Goal: Task Accomplishment & Management: Use online tool/utility

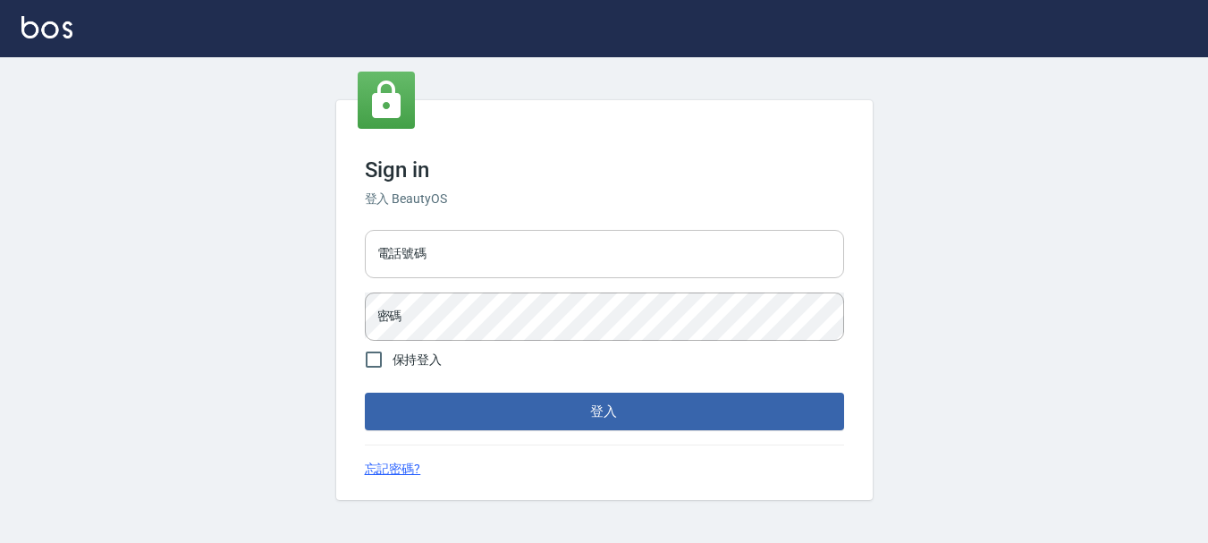
click at [444, 250] on input "電話號碼" at bounding box center [604, 254] width 479 height 48
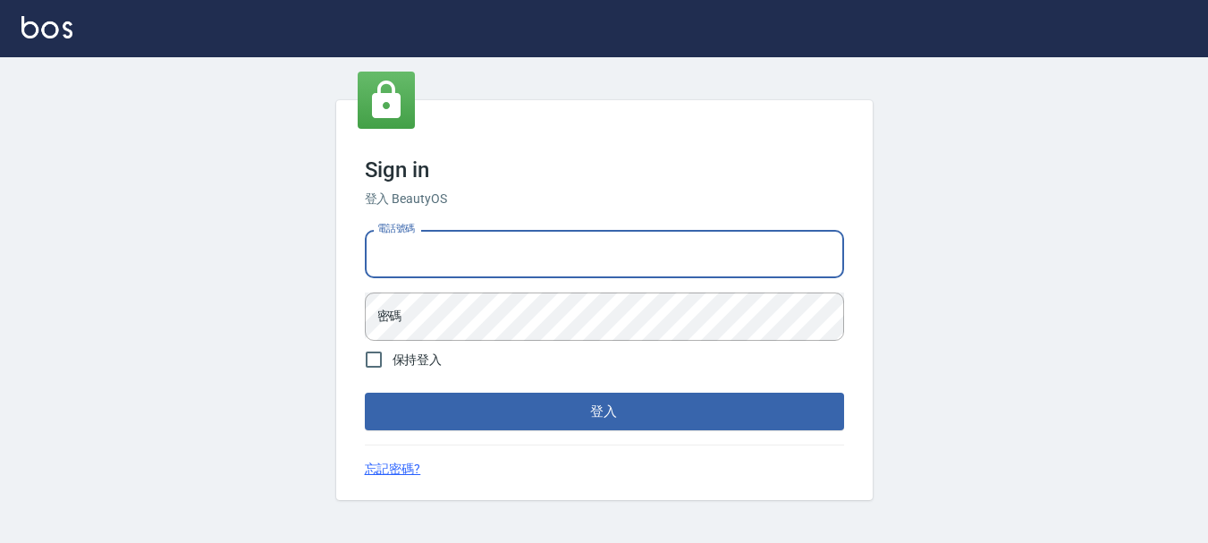
type input "0928200634"
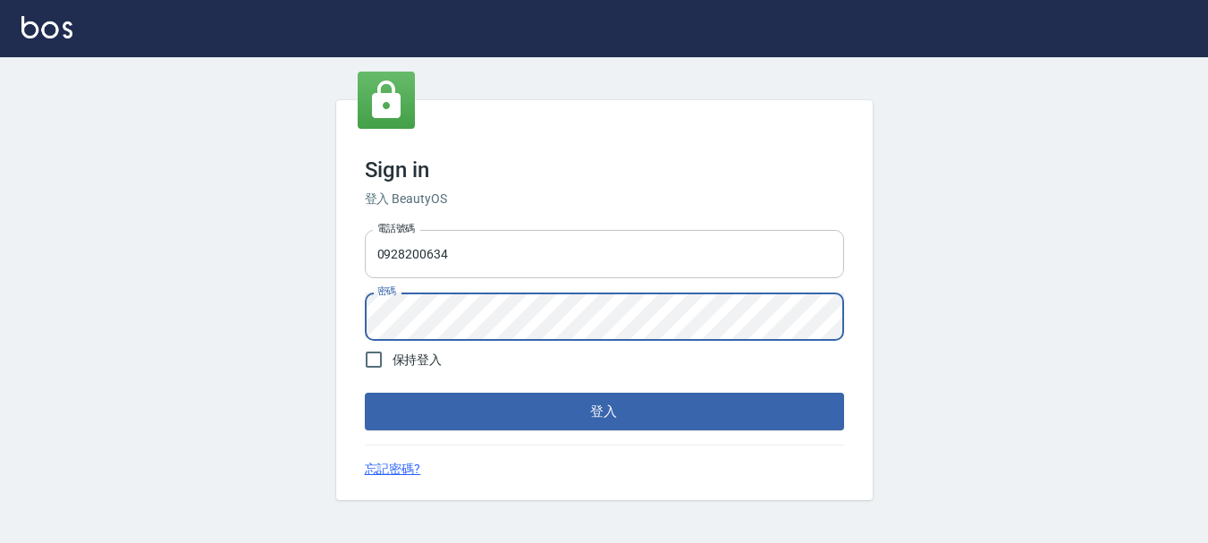
click at [365, 392] on button "登入" at bounding box center [604, 411] width 479 height 38
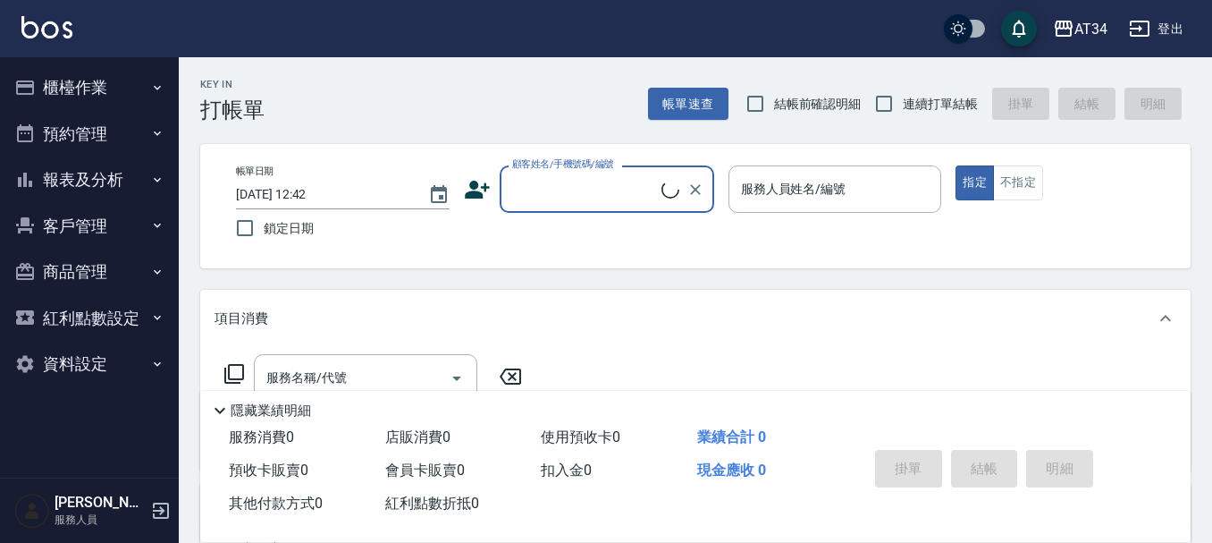
click at [102, 133] on button "預約管理" at bounding box center [89, 134] width 164 height 46
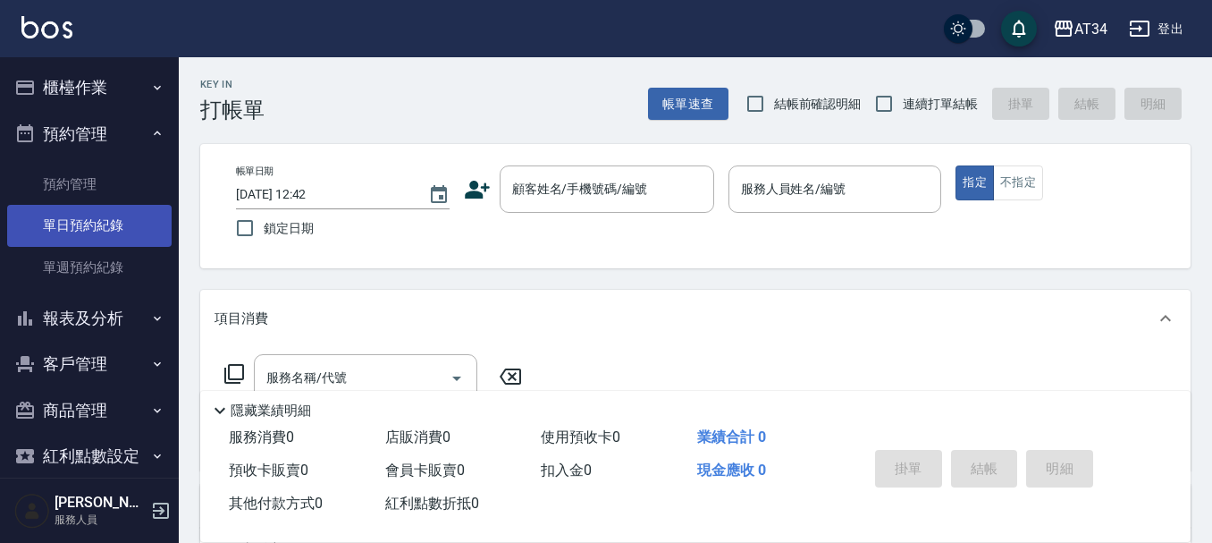
click at [123, 221] on link "單日預約紀錄" at bounding box center [89, 225] width 164 height 41
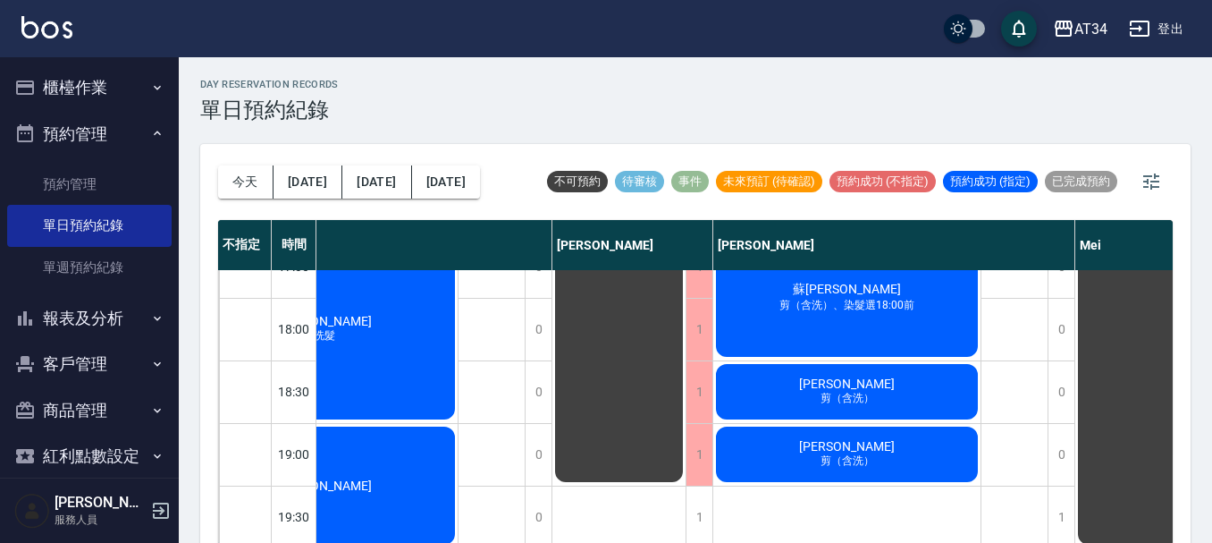
scroll to position [865, 488]
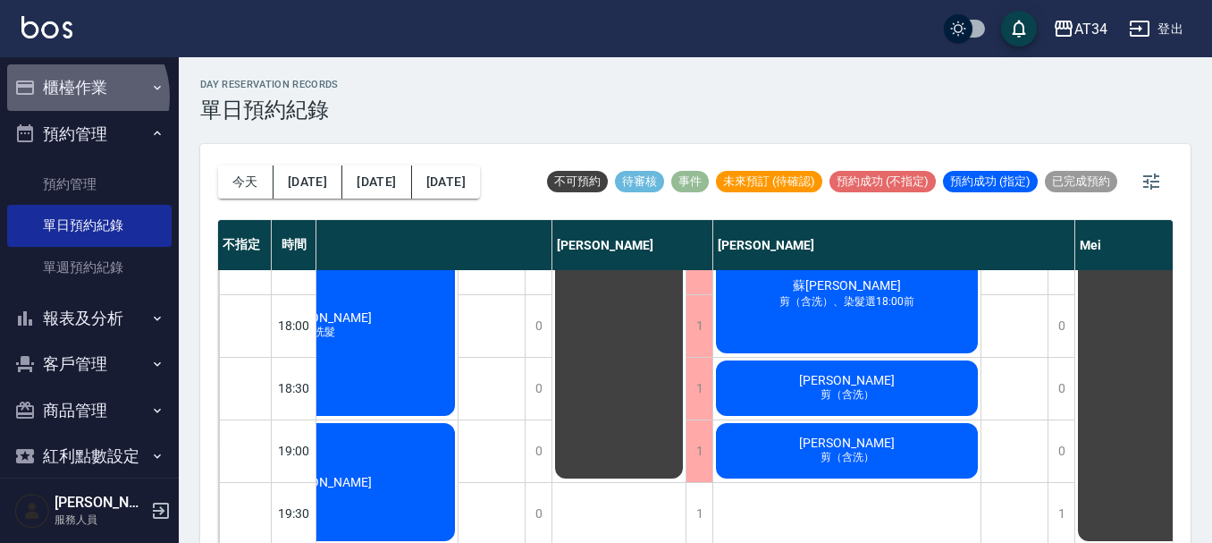
click at [74, 97] on button "櫃檯作業" at bounding box center [89, 87] width 164 height 46
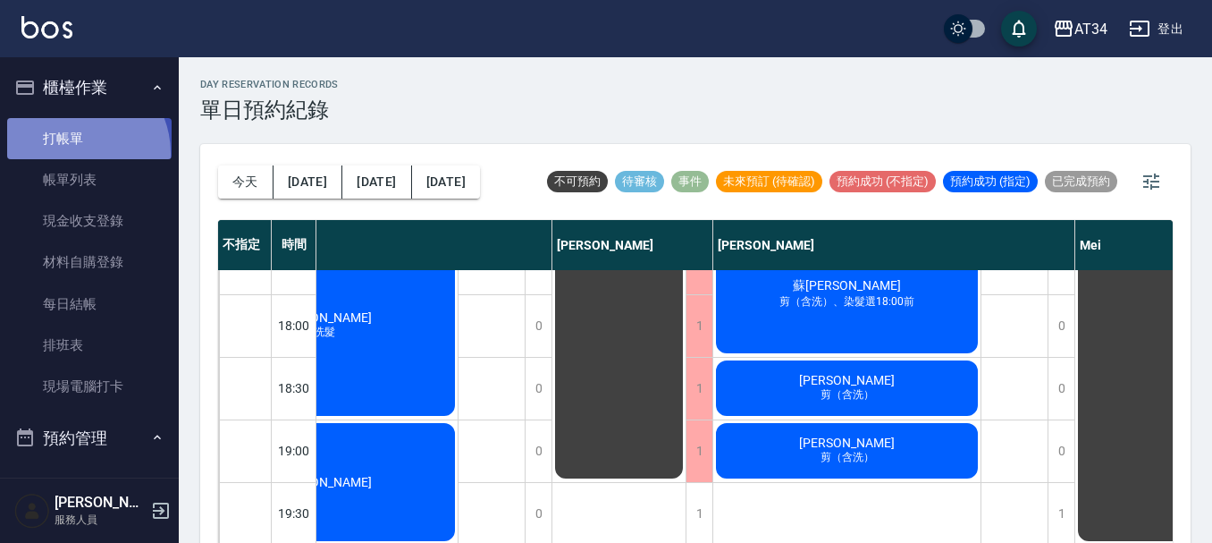
click at [74, 153] on link "打帳單" at bounding box center [89, 138] width 164 height 41
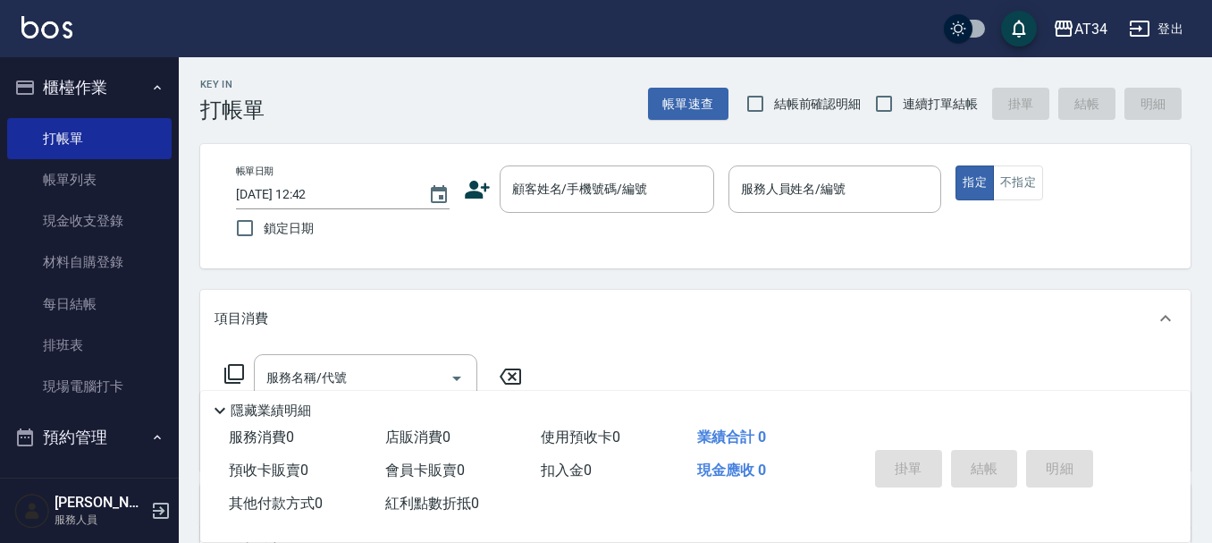
drag, startPoint x: 74, startPoint y: 153, endPoint x: 189, endPoint y: 99, distance: 127.2
click at [189, 99] on div "Key In 打帳單" at bounding box center [222, 89] width 86 height 65
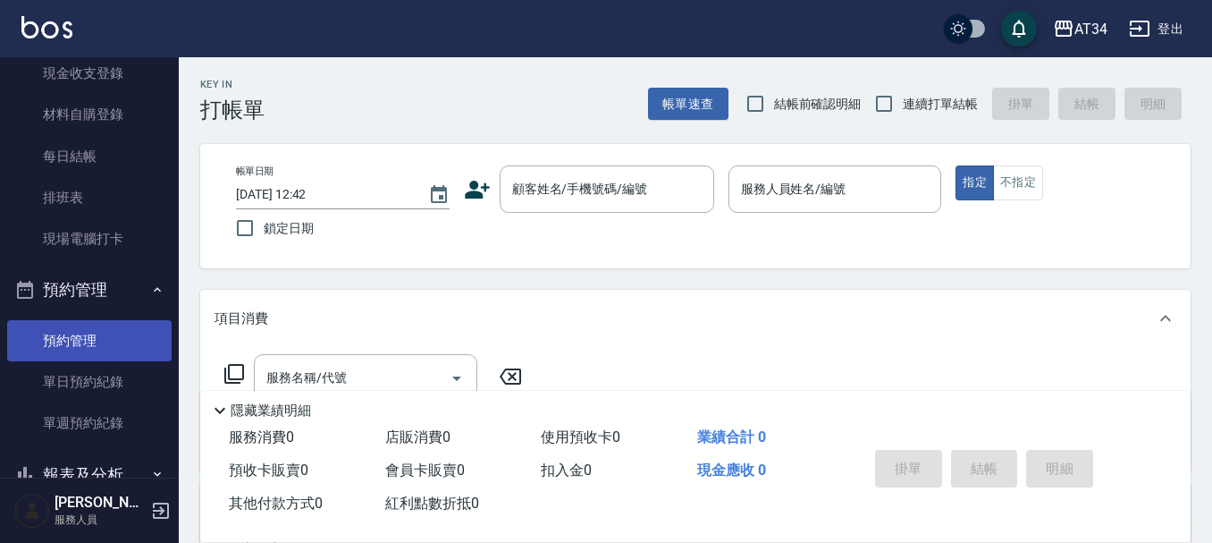
scroll to position [179, 0]
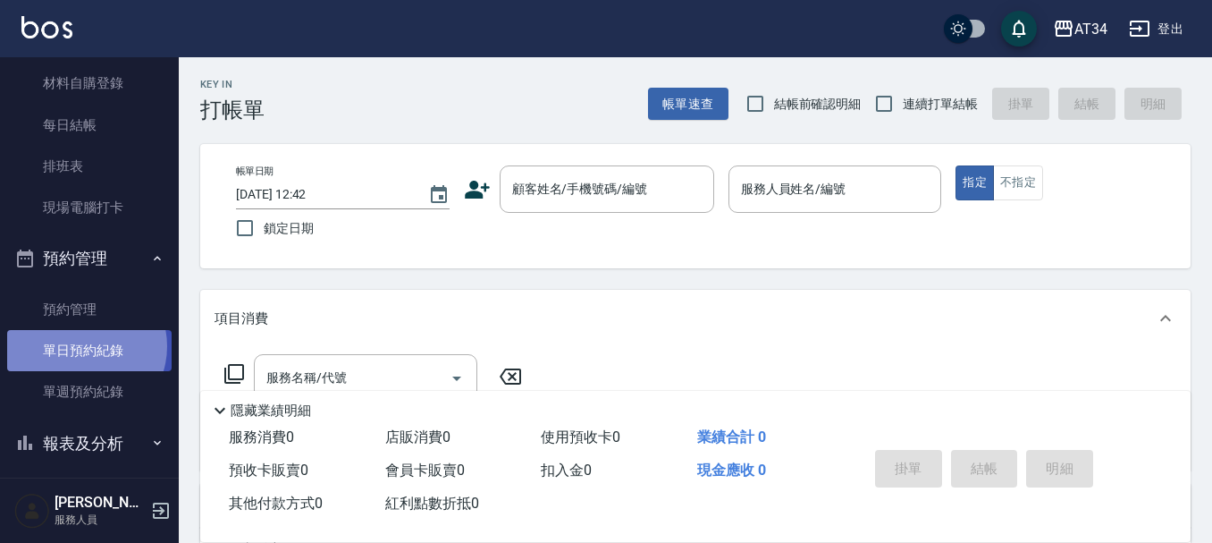
click at [80, 346] on link "單日預約紀錄" at bounding box center [89, 350] width 164 height 41
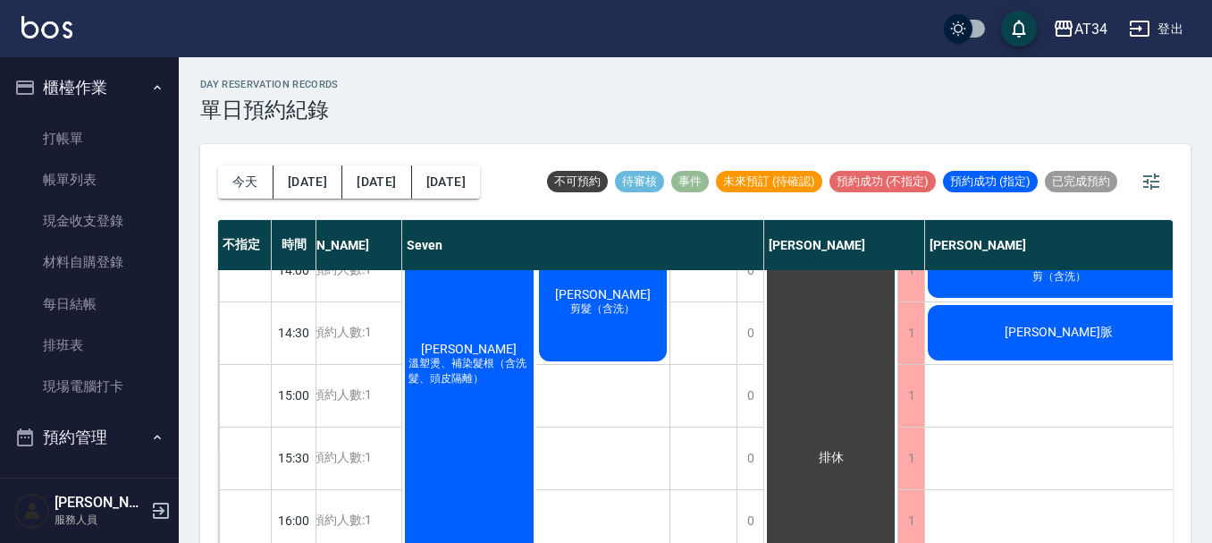
scroll to position [447, 276]
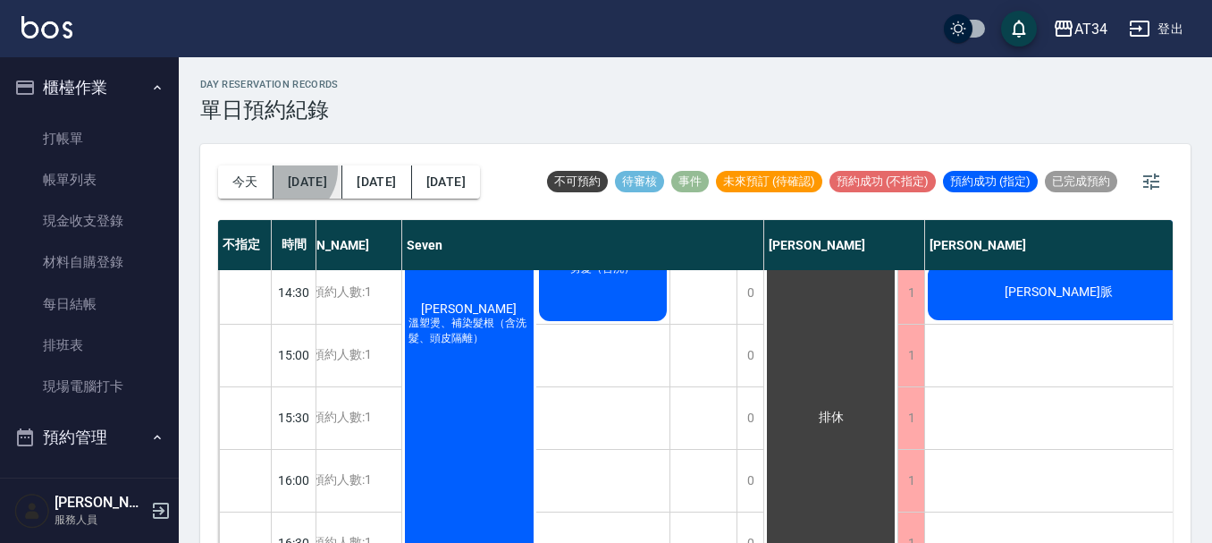
click at [285, 169] on button "[DATE]" at bounding box center [308, 181] width 69 height 33
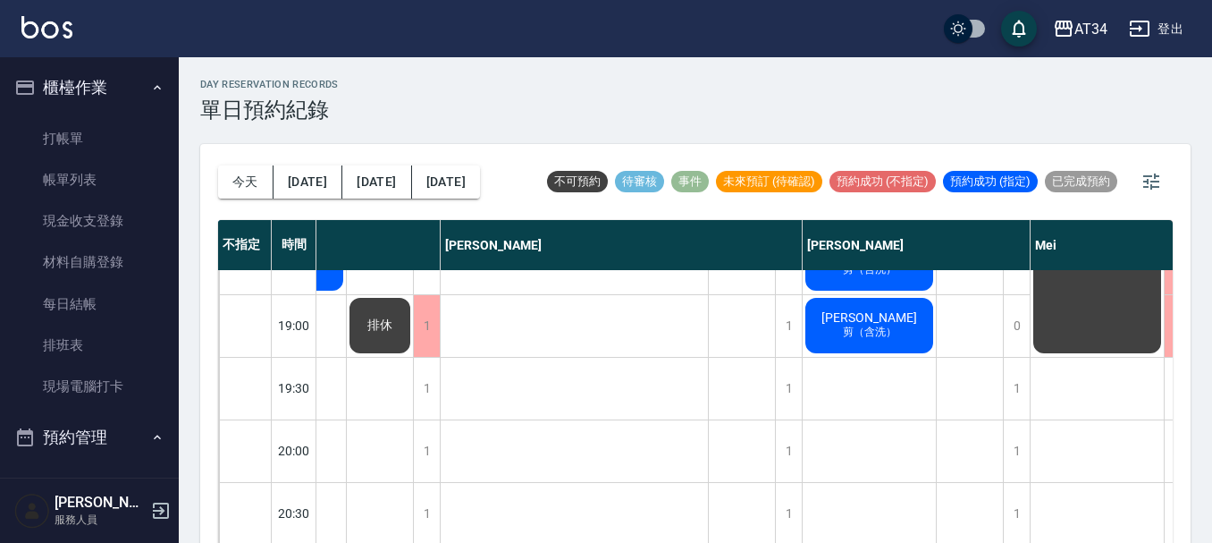
scroll to position [990, 375]
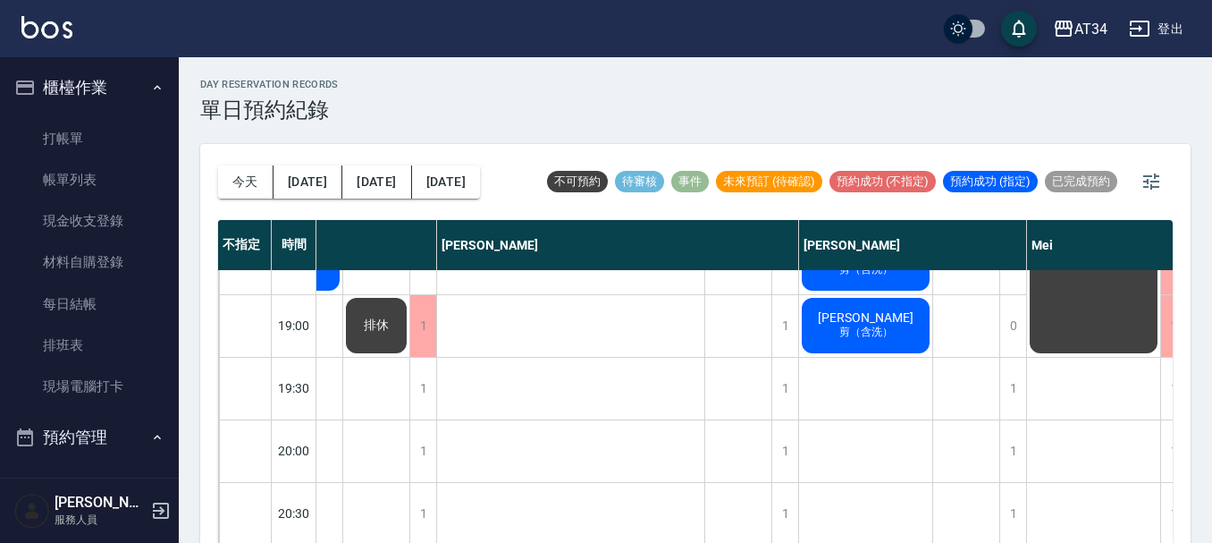
click at [257, 55] on div "AT34 登出" at bounding box center [606, 28] width 1212 height 57
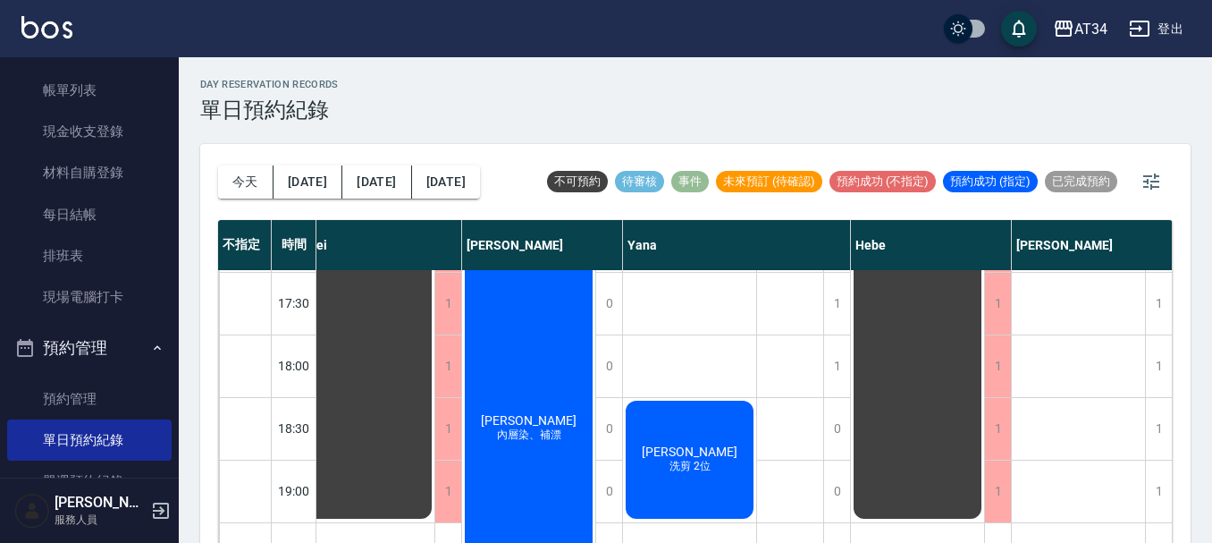
scroll to position [454, 1110]
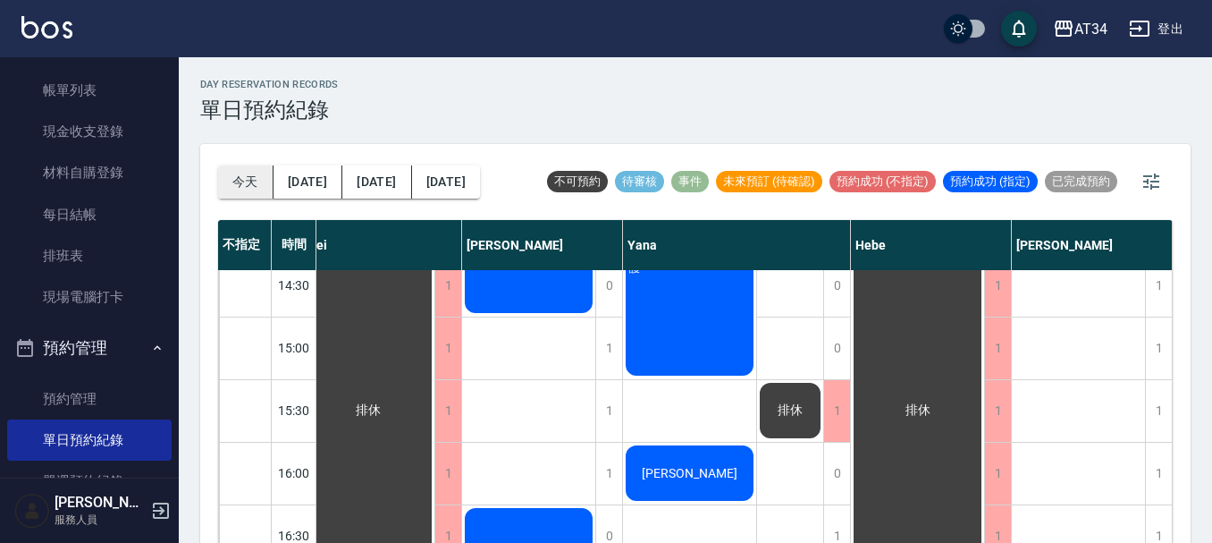
click at [236, 178] on button "今天" at bounding box center [245, 181] width 55 height 33
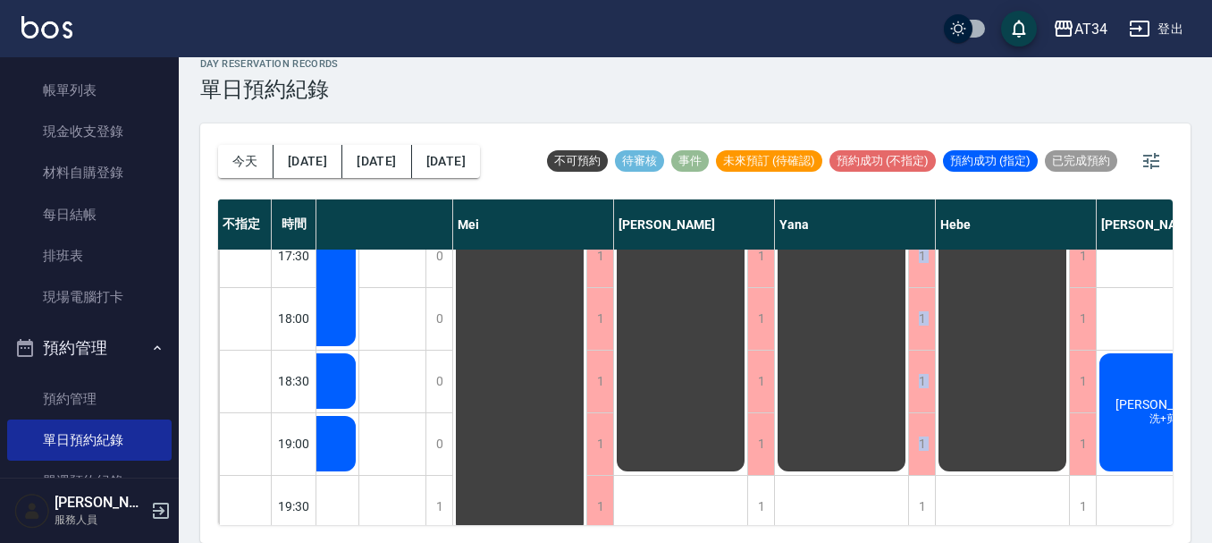
scroll to position [865, 1110]
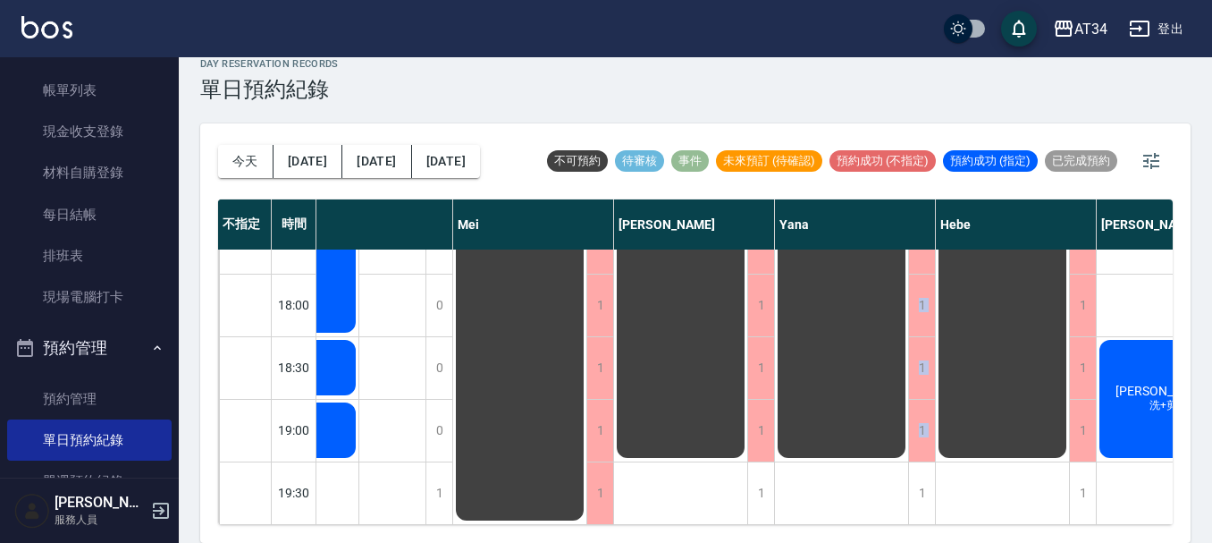
drag, startPoint x: 746, startPoint y: 530, endPoint x: 912, endPoint y: 537, distance: 165.5
click at [912, 537] on div "[DATE] [DATE] [DATE] [DATE] 不可預約 待審核 事件 未來預訂 (待確認) 預約成功 (不指定) 預約成功 (指定) 已完成預約 不…" at bounding box center [695, 332] width 990 height 419
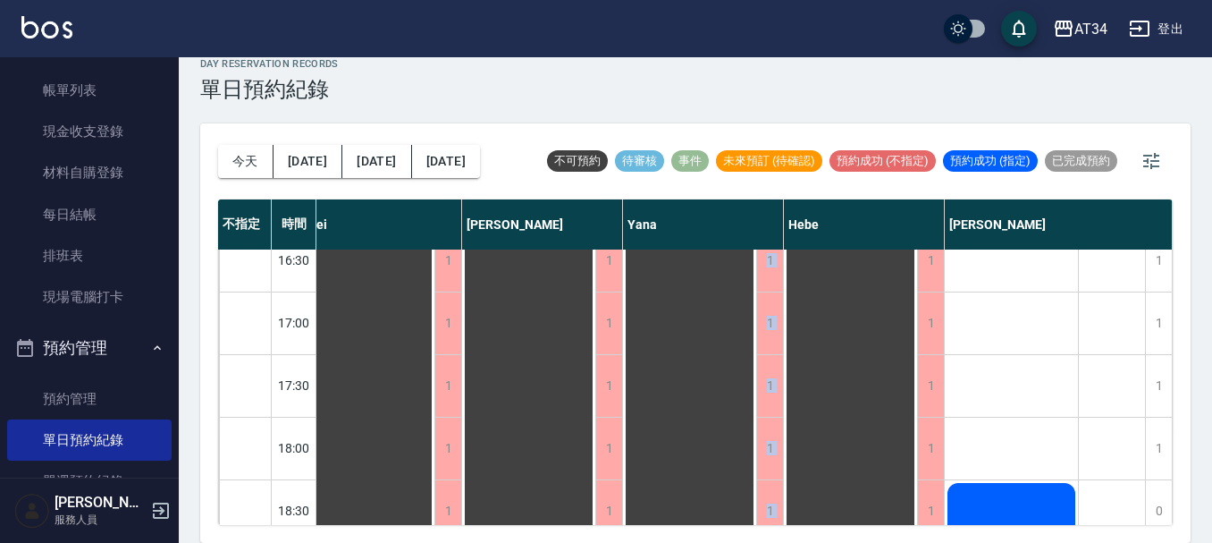
scroll to position [865, 1271]
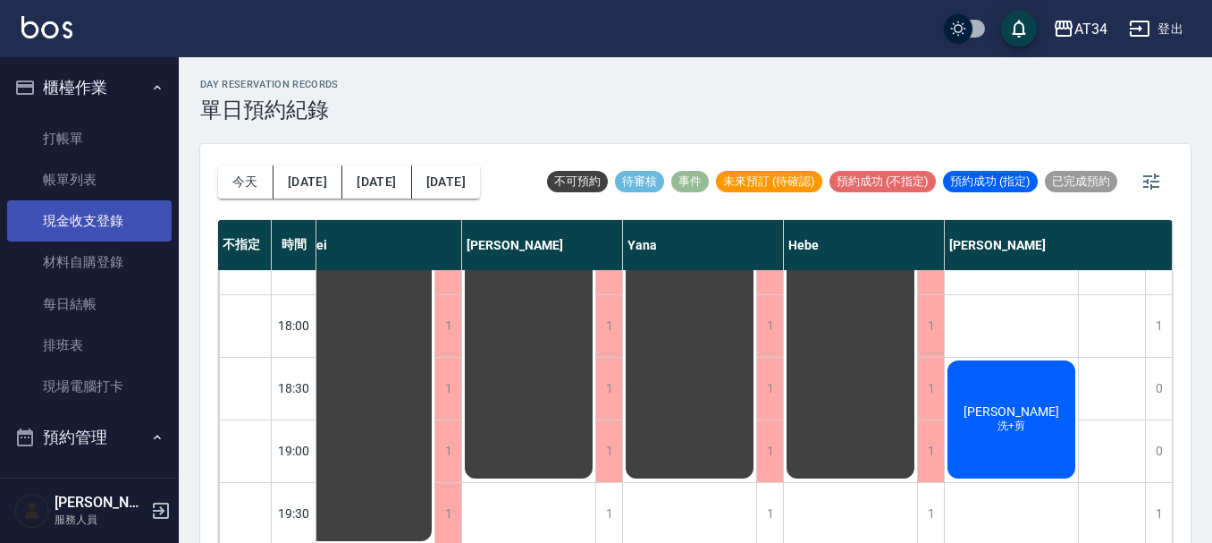
click at [61, 147] on link "打帳單" at bounding box center [89, 138] width 164 height 41
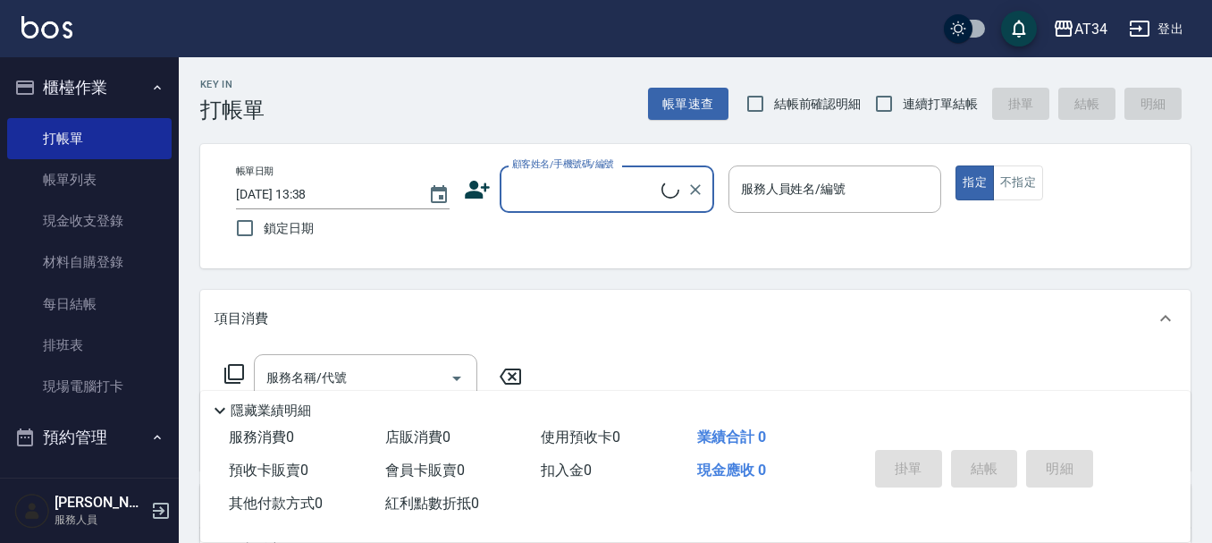
click at [528, 185] on input "顧客姓名/手機號碼/編號" at bounding box center [585, 188] width 154 height 31
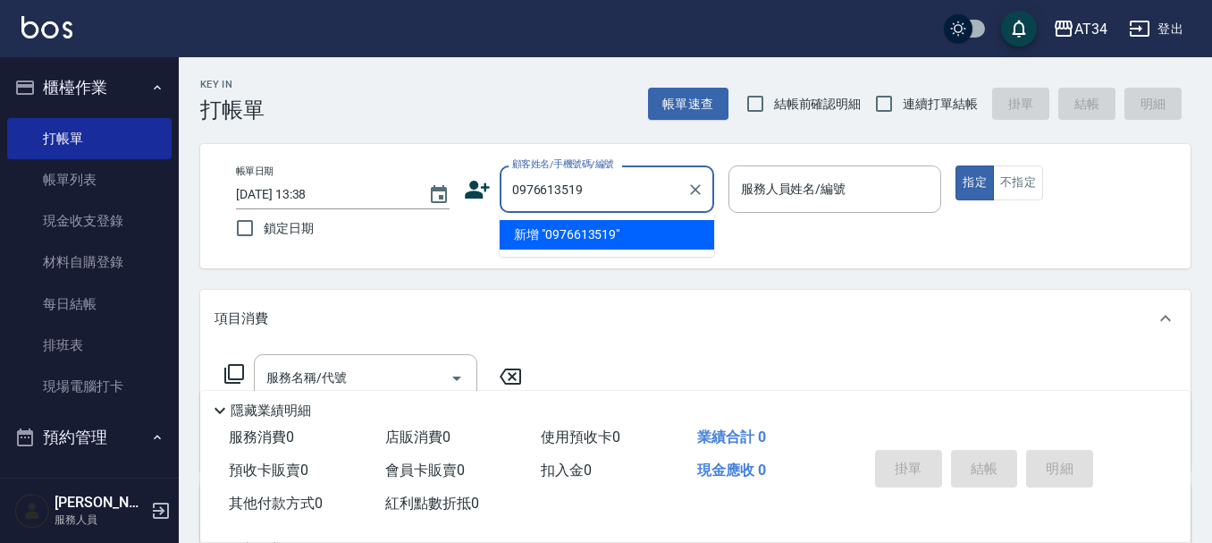
type input "0976613519"
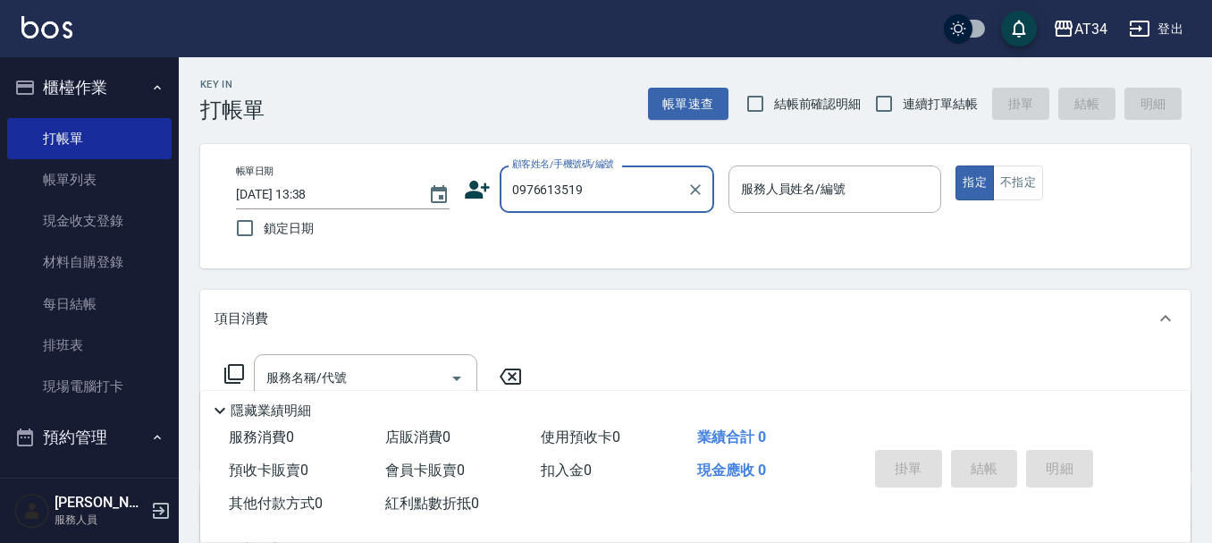
click at [553, 188] on input "0976613519" at bounding box center [594, 188] width 172 height 31
click at [578, 238] on li "施先生/0976623519/null" at bounding box center [607, 234] width 215 height 29
type input "施先生/0976623519/null"
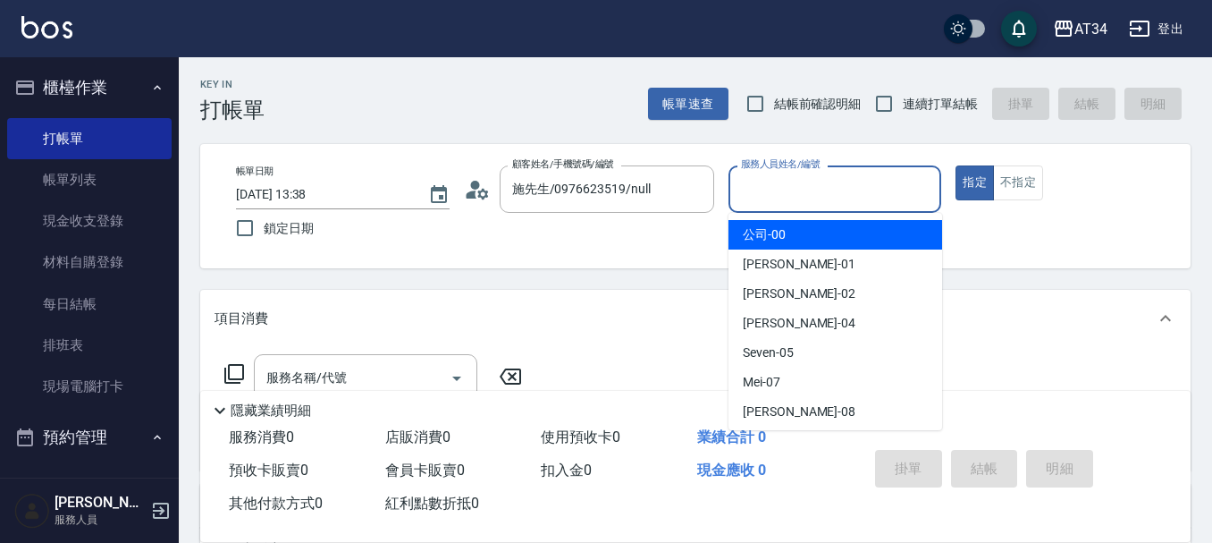
click at [763, 201] on input "服務人員姓名/編號" at bounding box center [835, 188] width 198 height 31
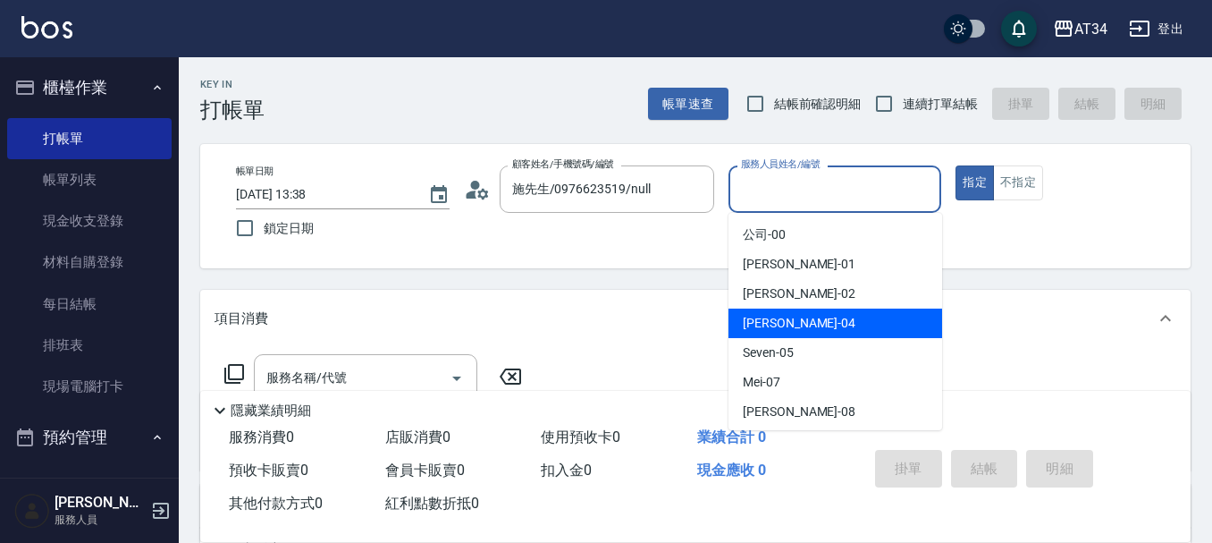
click at [762, 312] on div "[PERSON_NAME] -04" at bounding box center [835, 322] width 214 height 29
type input "[PERSON_NAME]-04"
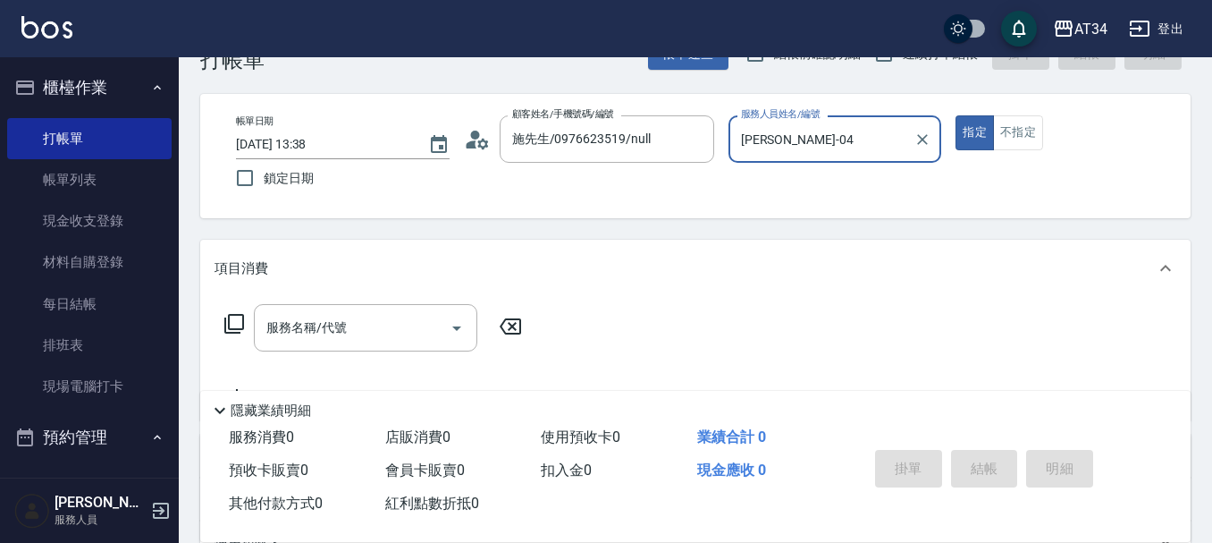
scroll to position [89, 0]
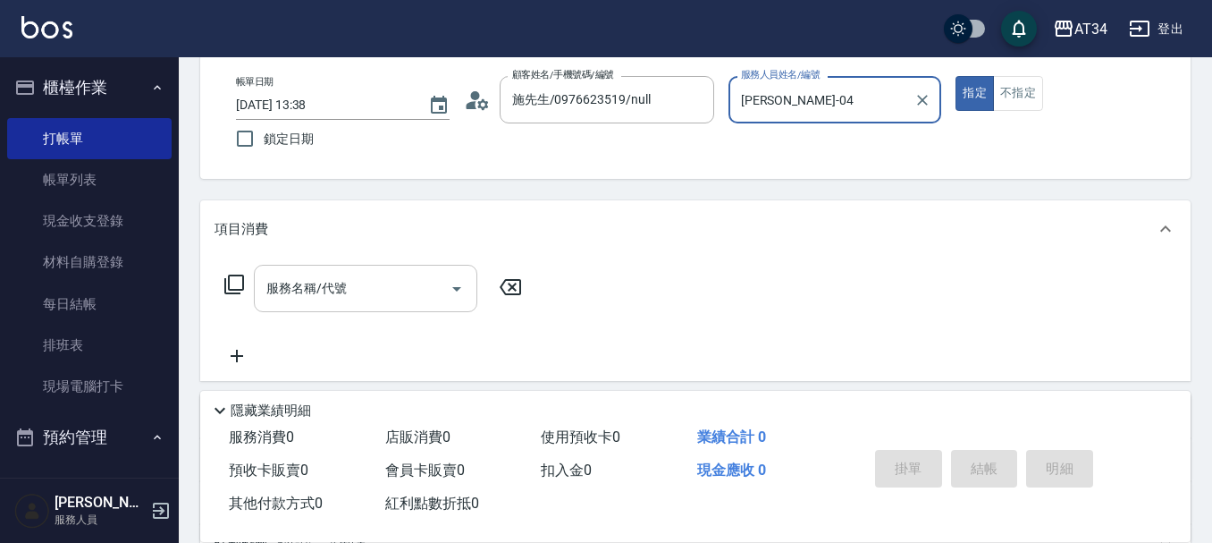
click at [374, 297] on input "服務名稱/代號" at bounding box center [352, 288] width 181 height 31
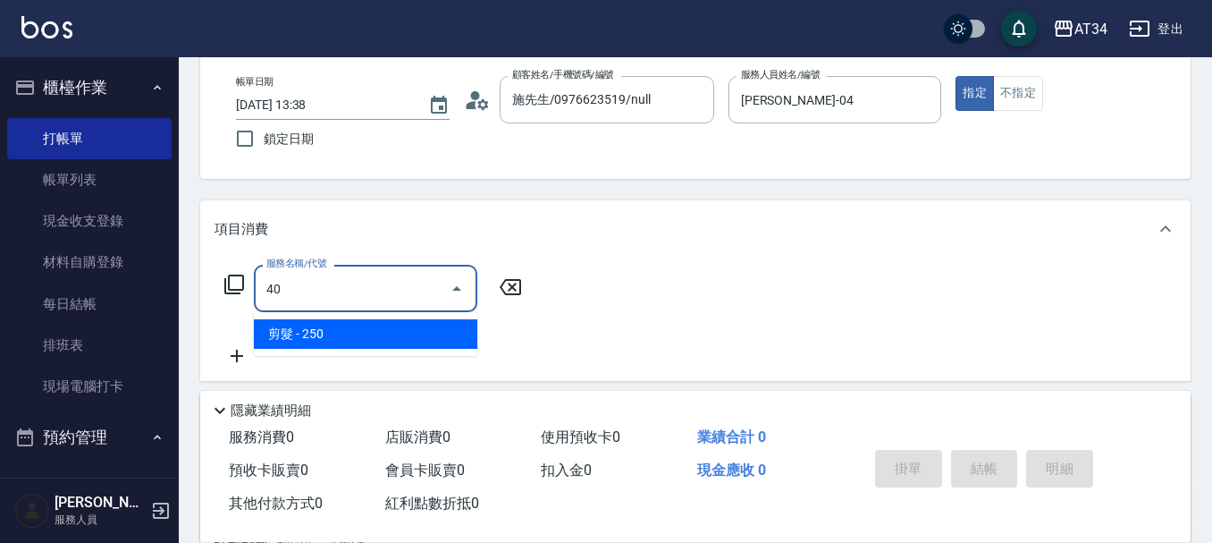
type input "401"
type input "20"
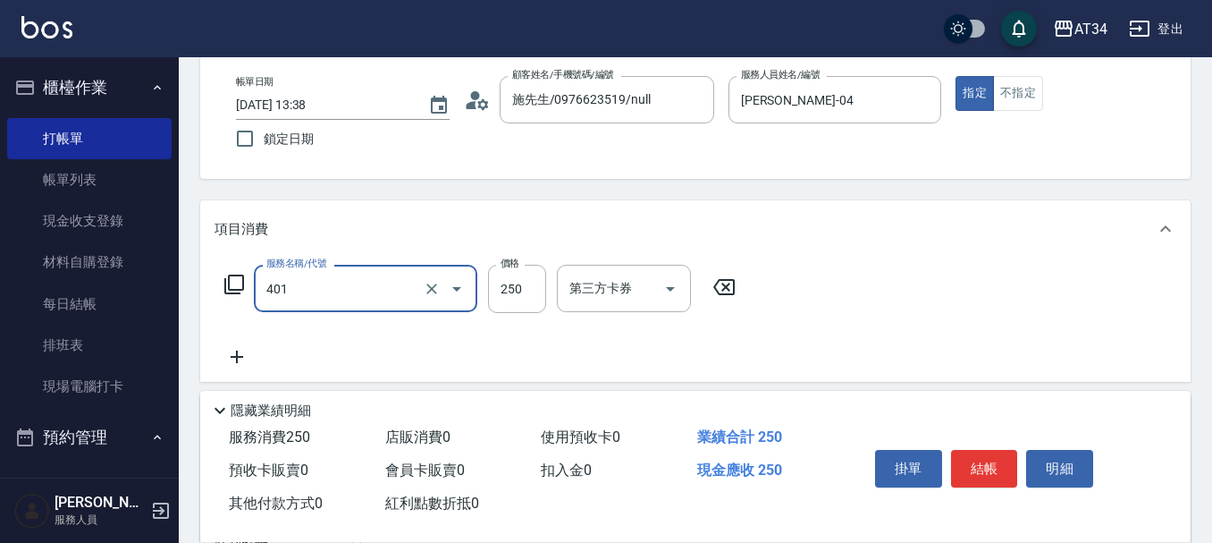
type input "剪髮(401)"
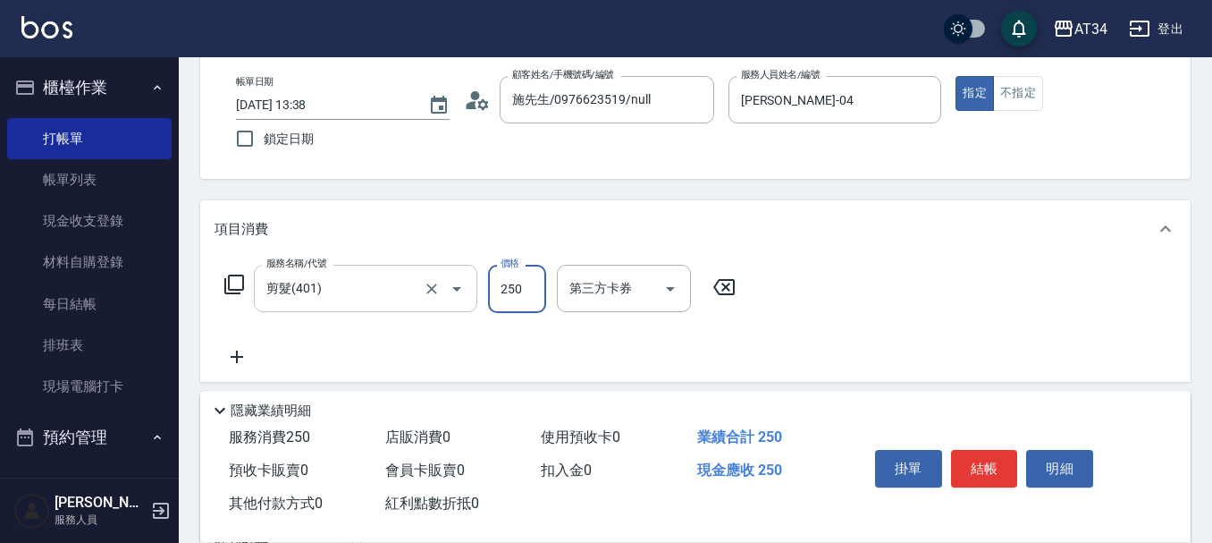
type input "0"
type input "23"
type input "20"
type input "233"
type input "0"
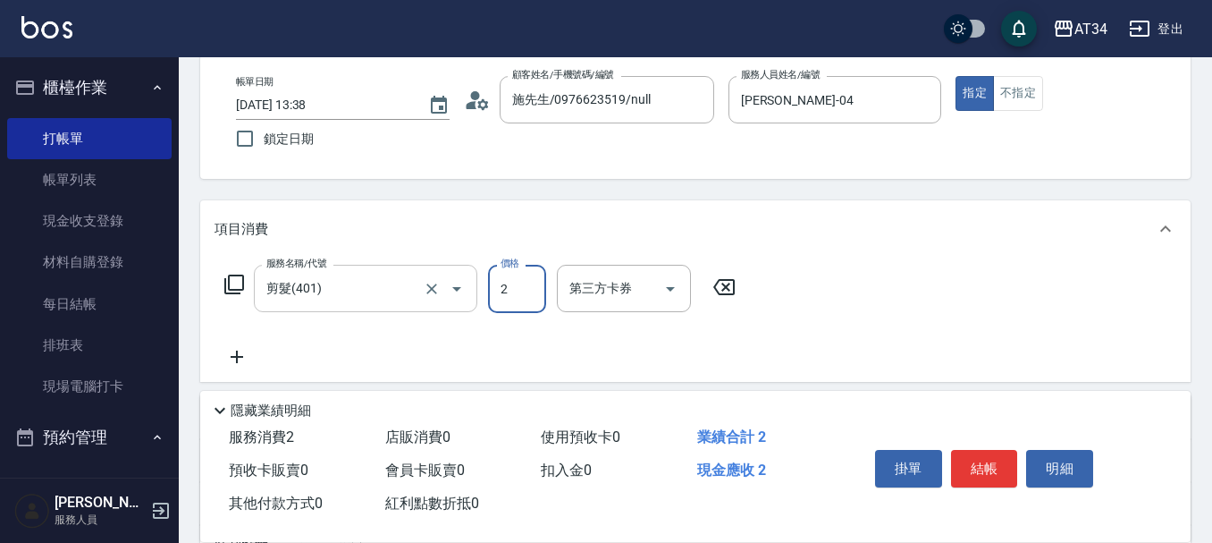
type input "29"
type input "20"
type input "299"
